Goal: Information Seeking & Learning: Learn about a topic

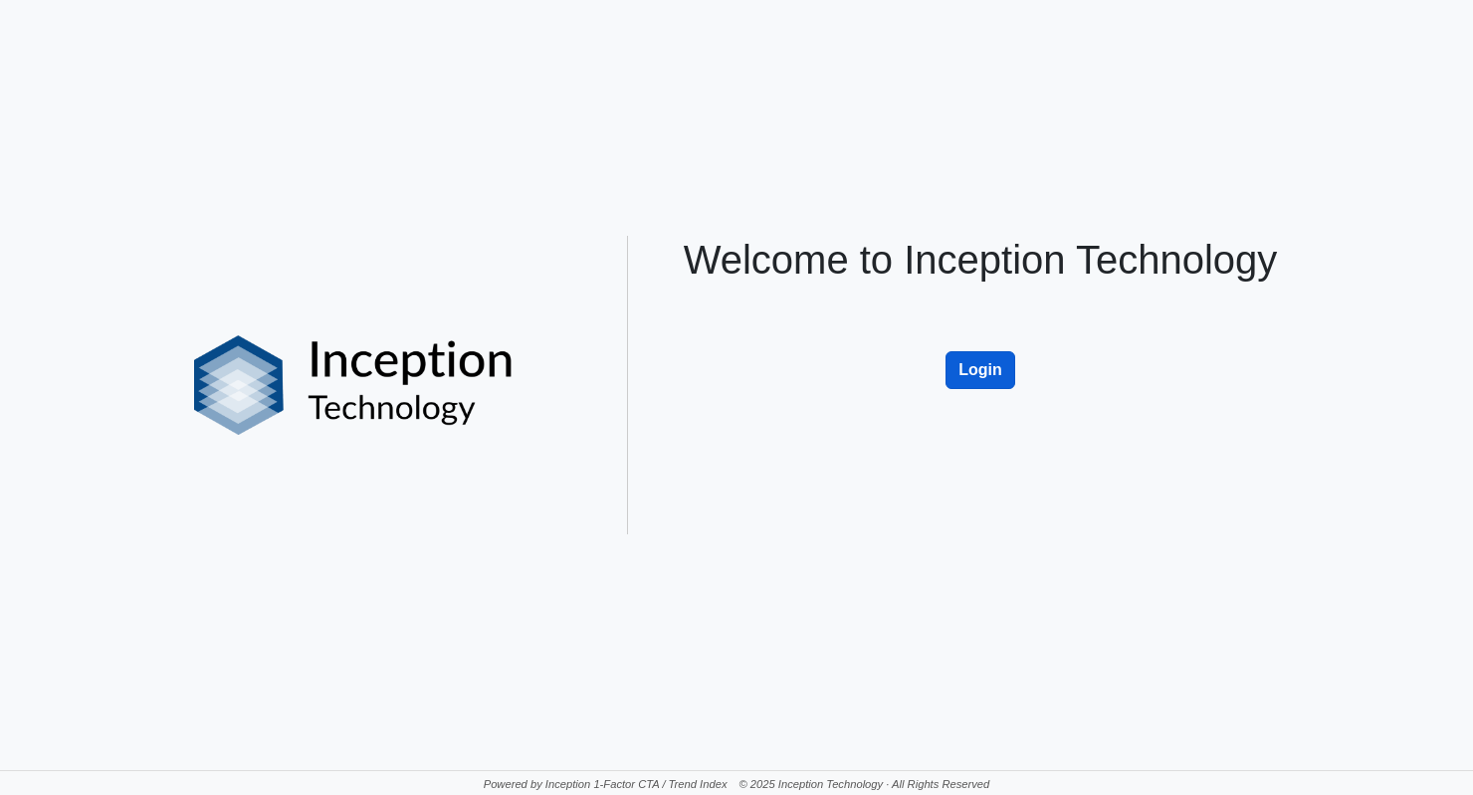
click at [977, 369] on button "Login" at bounding box center [981, 370] width 70 height 38
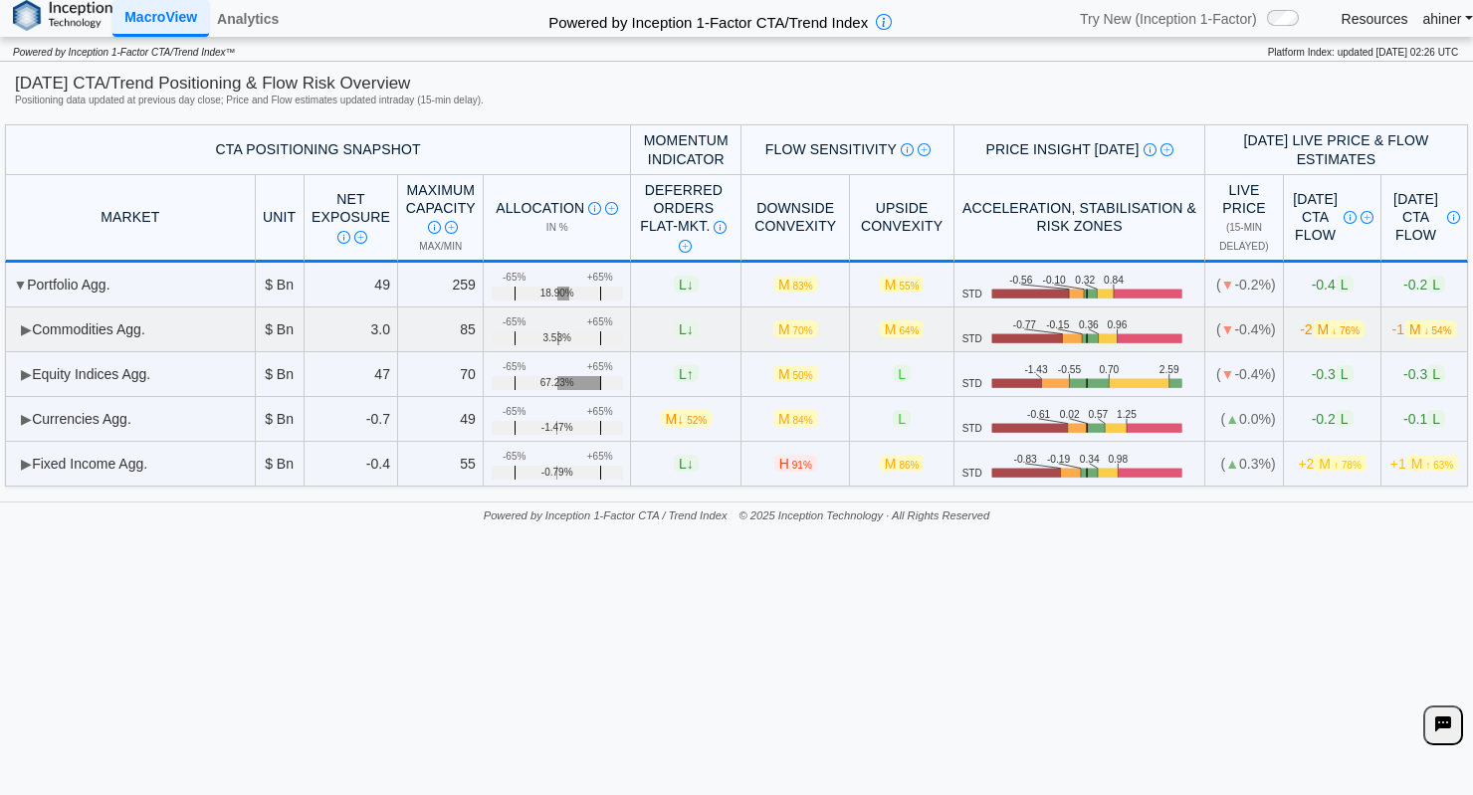
click at [31, 325] on span "▶" at bounding box center [26, 330] width 11 height 16
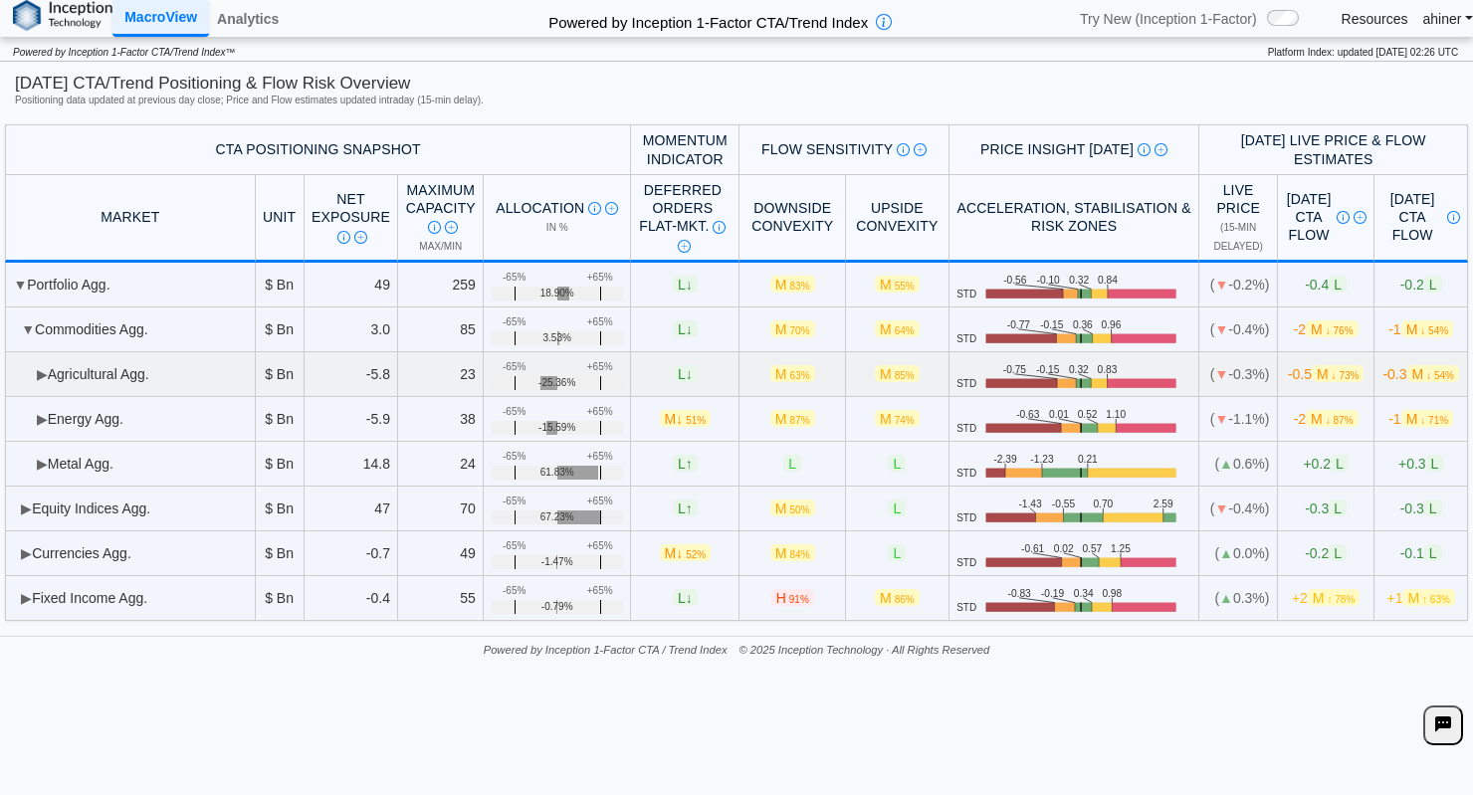
click at [42, 380] on span "▶" at bounding box center [42, 374] width 11 height 16
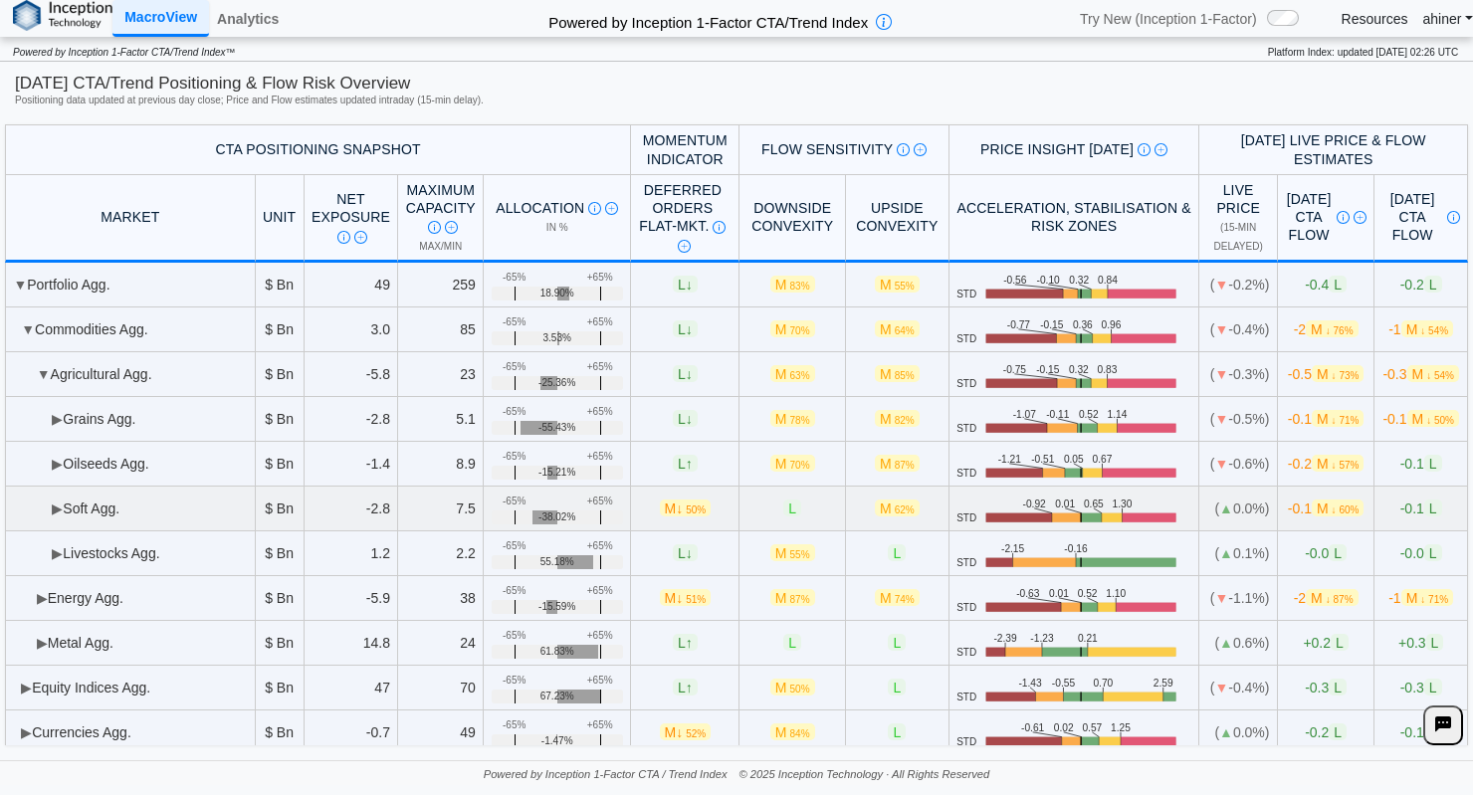
click at [53, 515] on span "▶" at bounding box center [57, 509] width 11 height 16
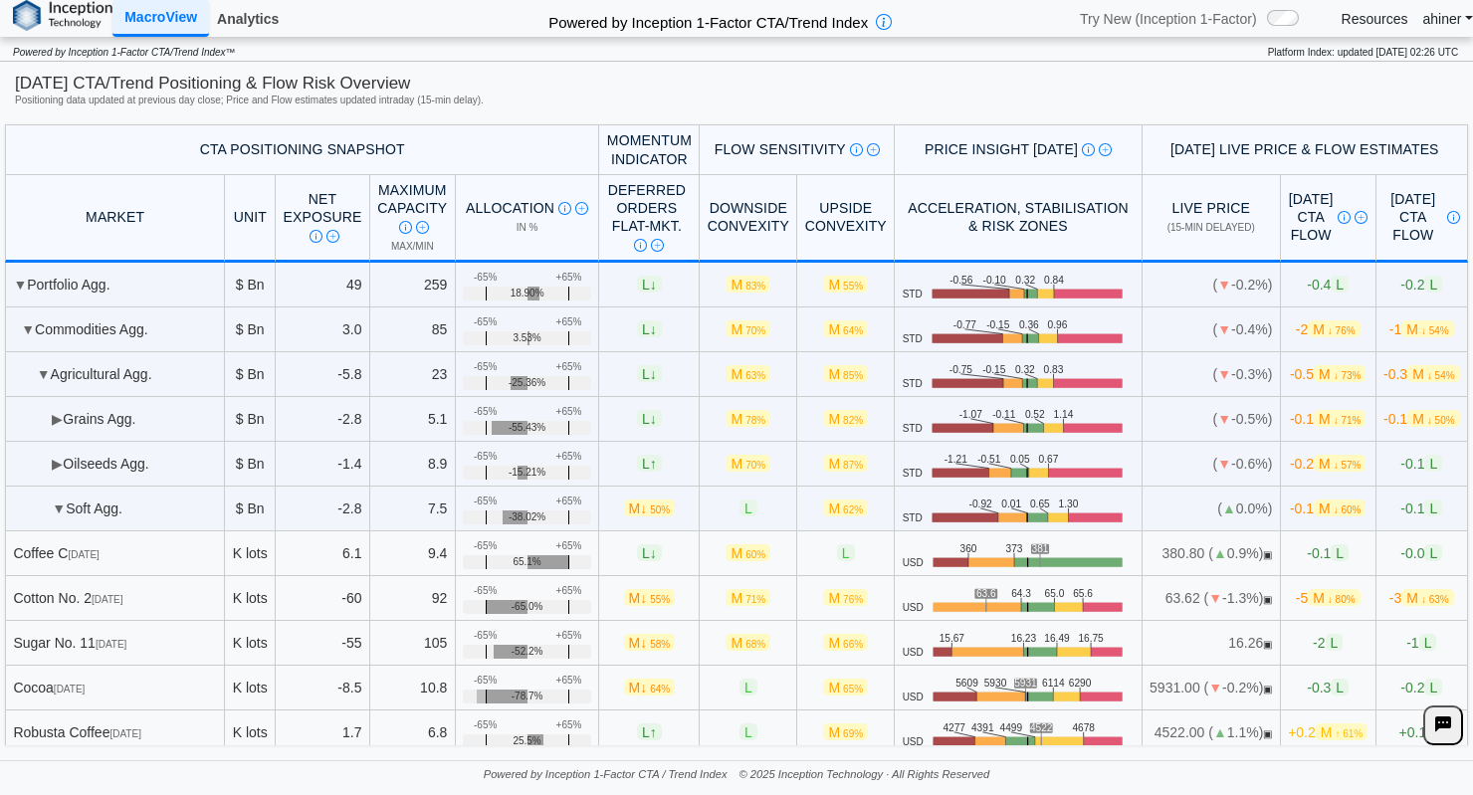
click at [260, 30] on link "Analytics" at bounding box center [248, 19] width 78 height 34
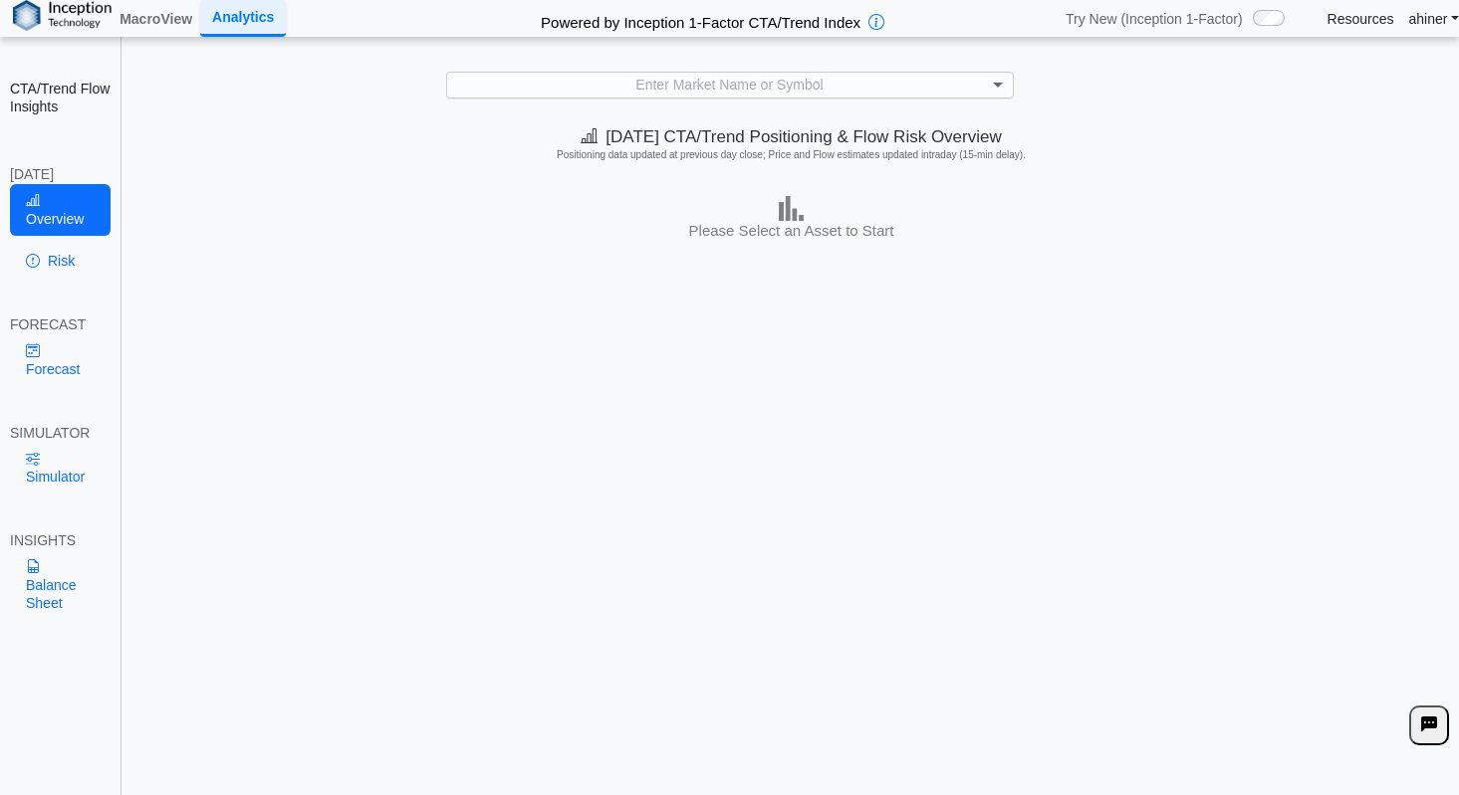
scroll to position [2, 0]
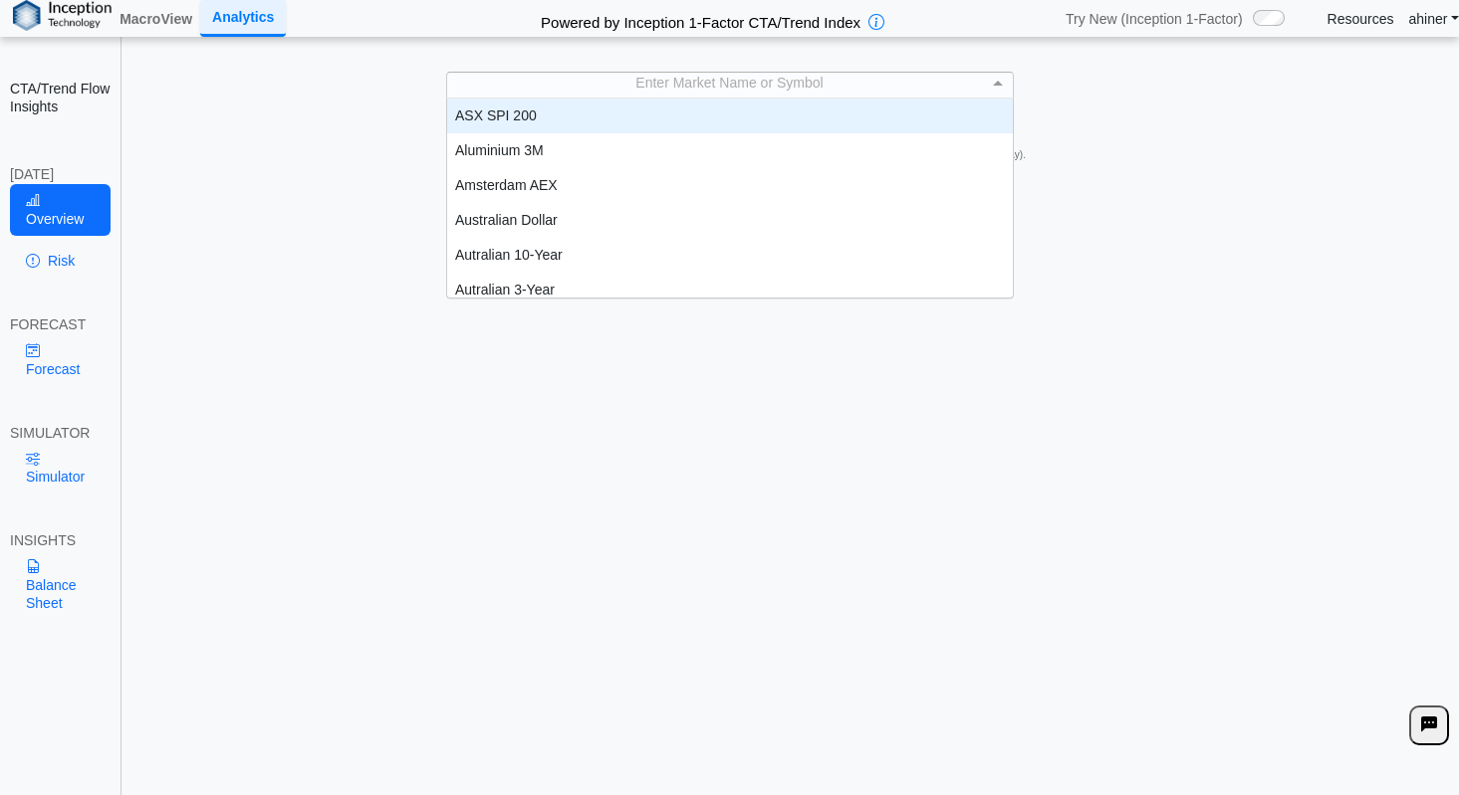
click at [998, 83] on span at bounding box center [1000, 83] width 25 height 25
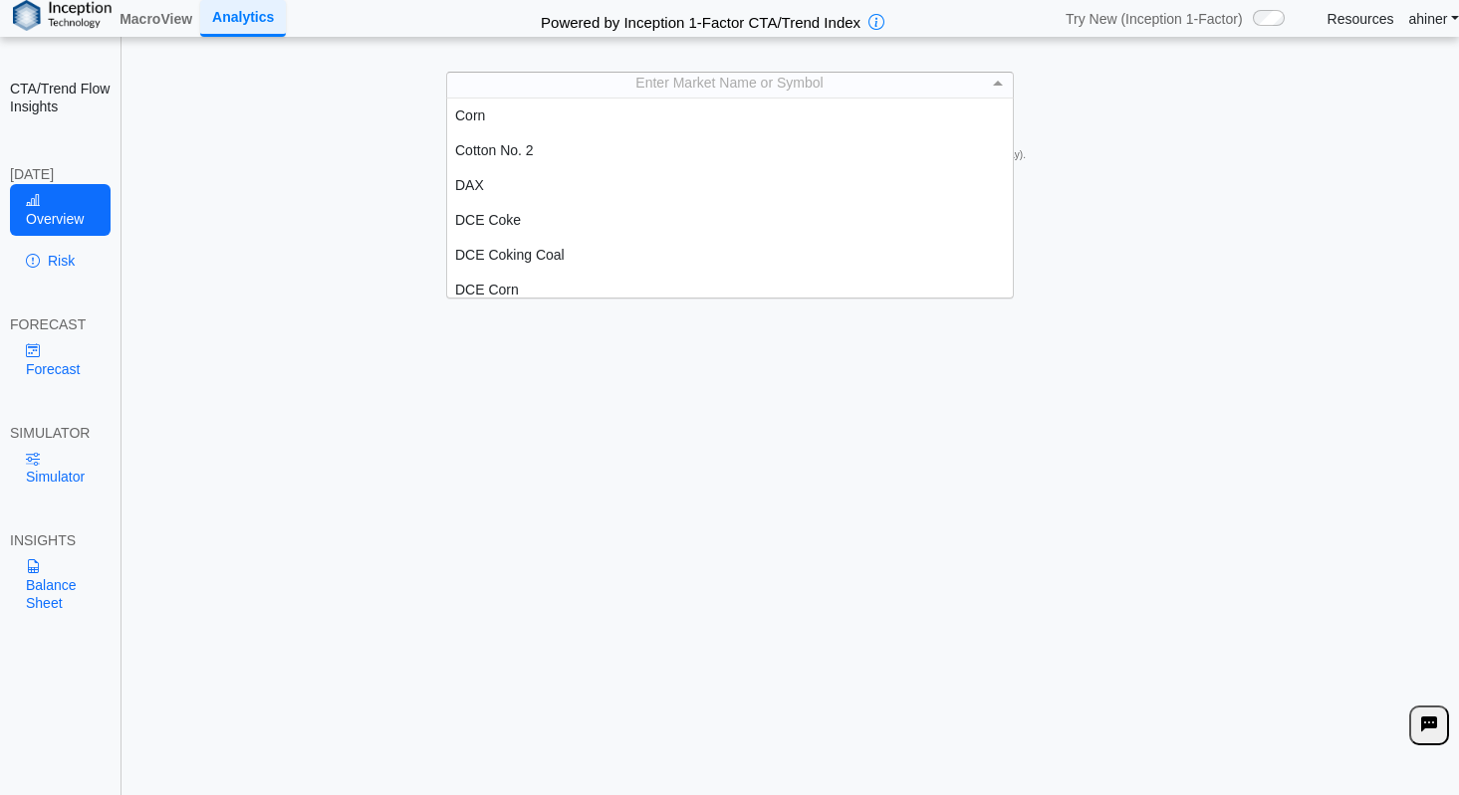
scroll to position [896, 0]
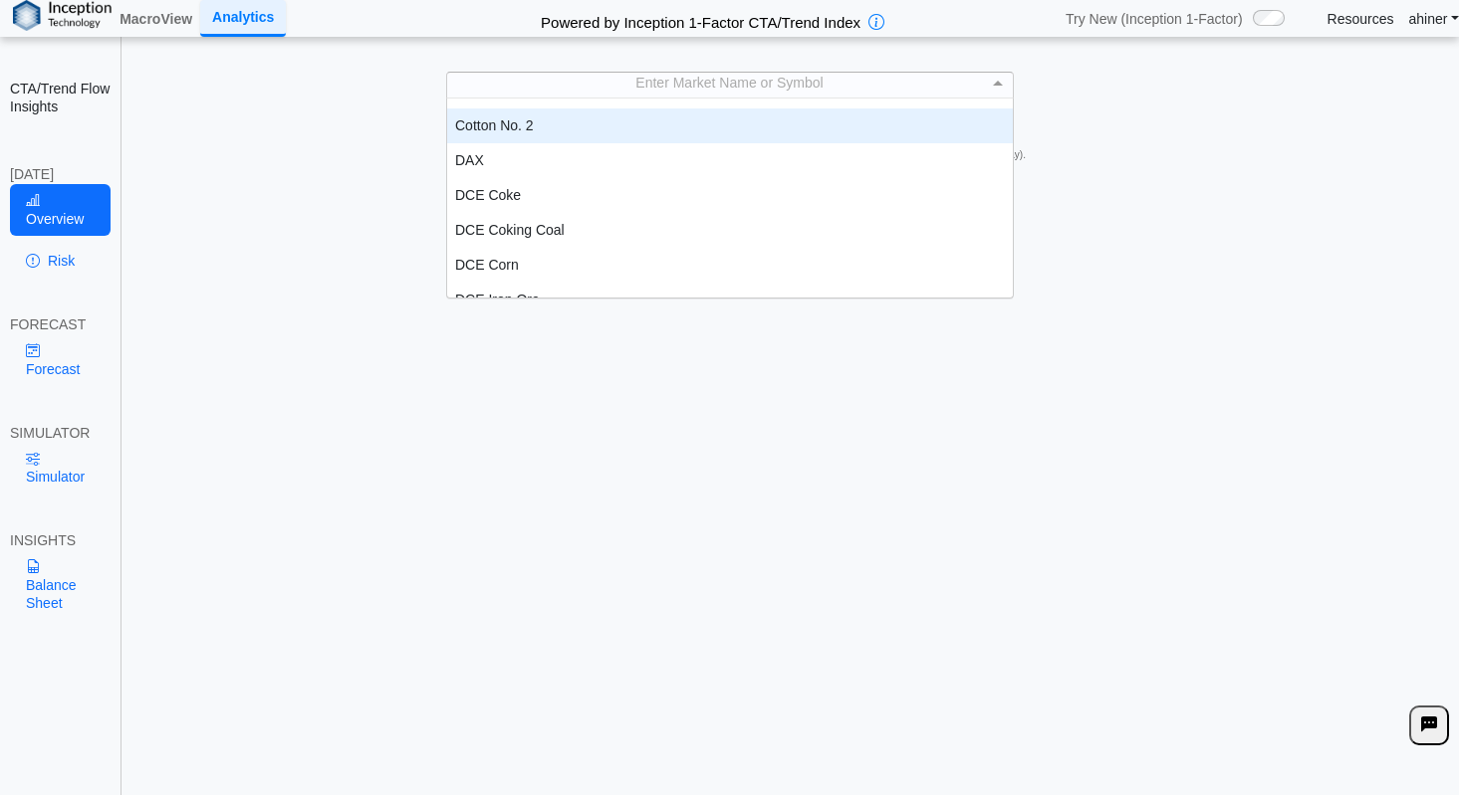
click at [808, 136] on div "Cotton No. 2" at bounding box center [729, 126] width 565 height 35
